Goal: Transaction & Acquisition: Download file/media

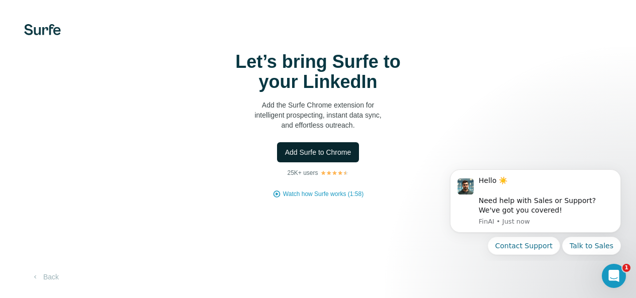
click at [285, 157] on span "Add Surfe to Chrome" at bounding box center [318, 152] width 66 height 10
